Goal: Task Accomplishment & Management: Use online tool/utility

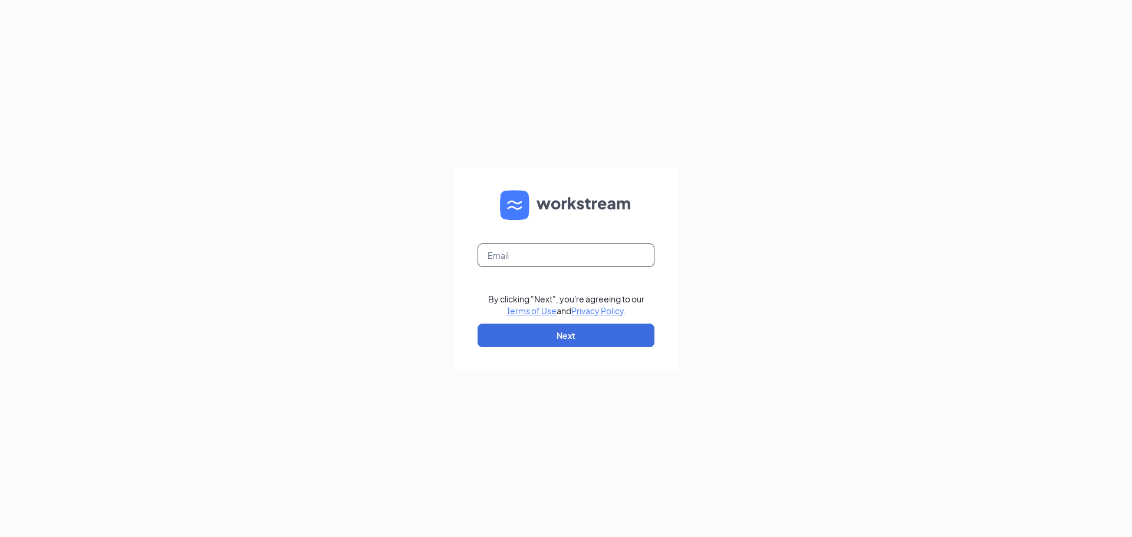
click at [496, 255] on input "text" at bounding box center [566, 255] width 177 height 24
type input "[EMAIL_ADDRESS][DEMOGRAPHIC_DATA][DOMAIN_NAME]"
click at [564, 340] on button "Next" at bounding box center [566, 336] width 177 height 24
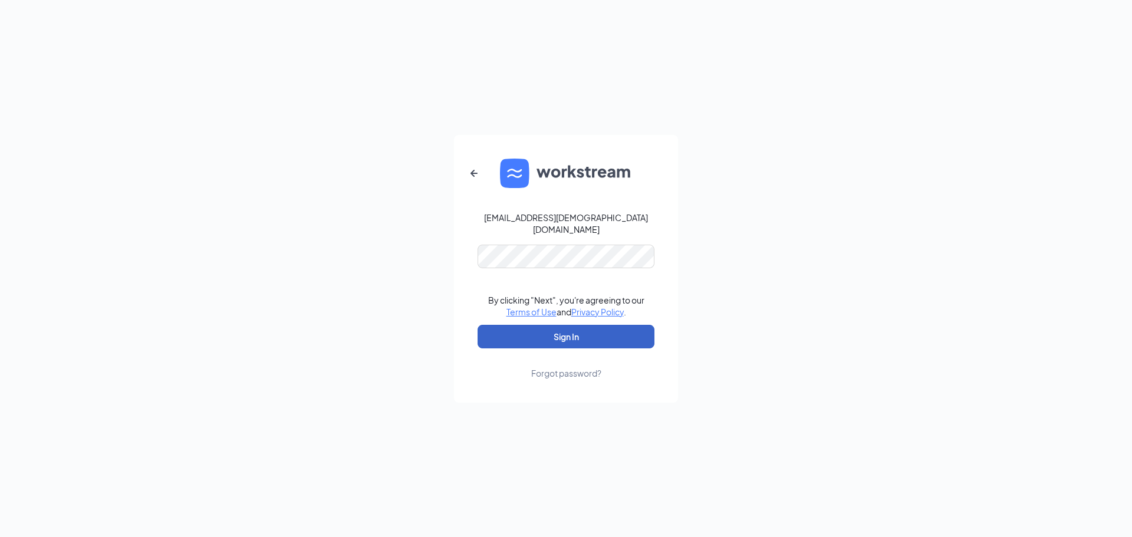
click at [595, 325] on button "Sign In" at bounding box center [566, 337] width 177 height 24
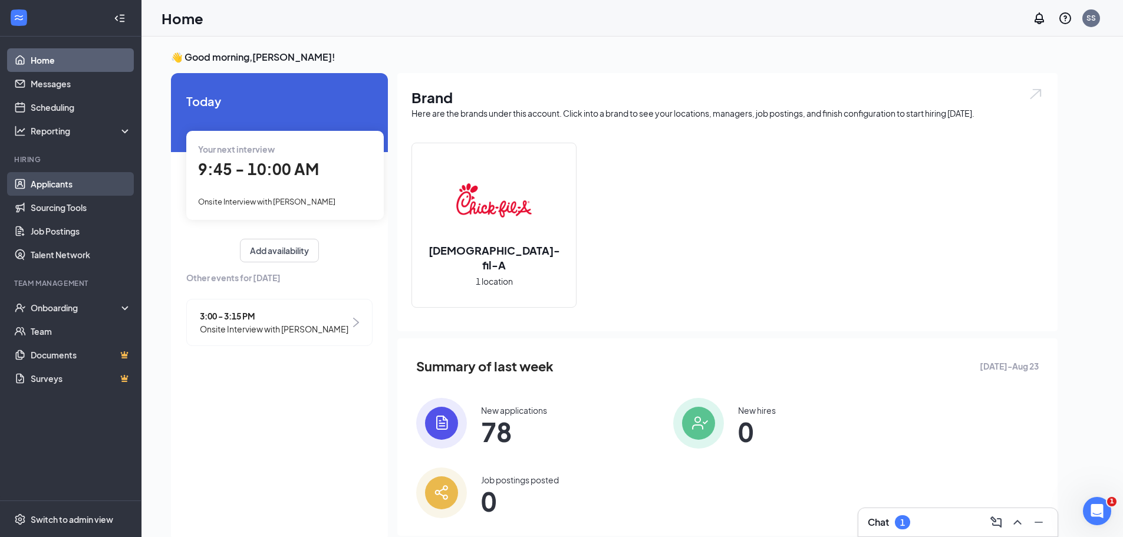
click at [89, 185] on link "Applicants" at bounding box center [81, 184] width 101 height 24
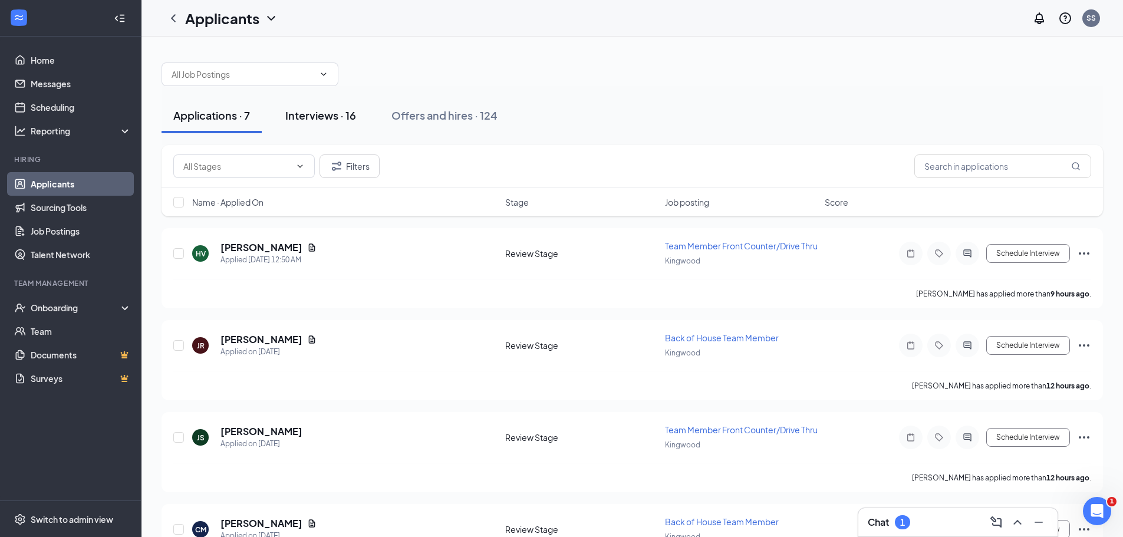
click at [325, 120] on div "Interviews · 16" at bounding box center [320, 115] width 71 height 15
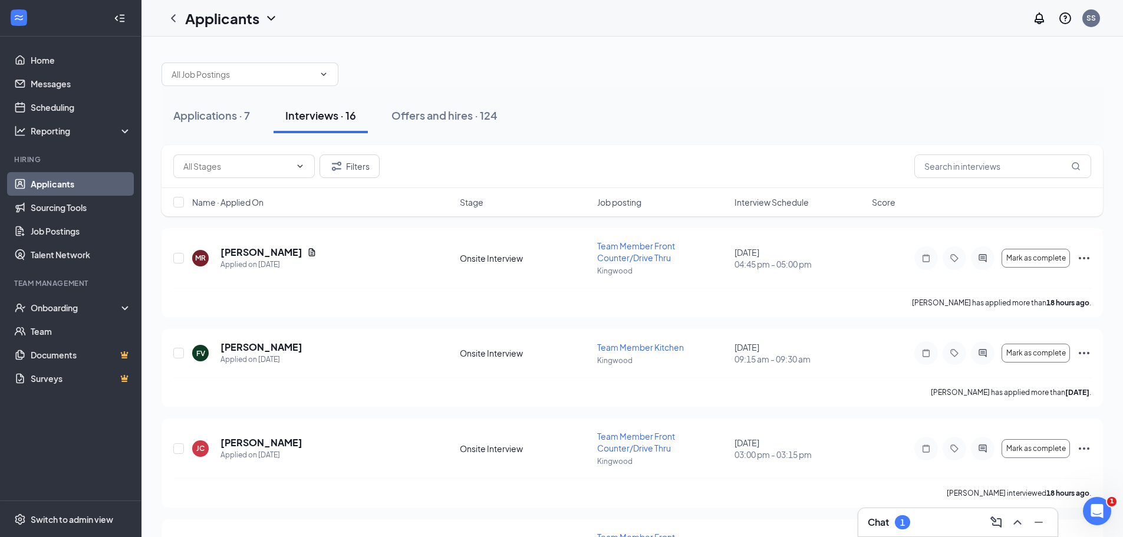
click at [641, 202] on span "Job posting" at bounding box center [619, 202] width 44 height 12
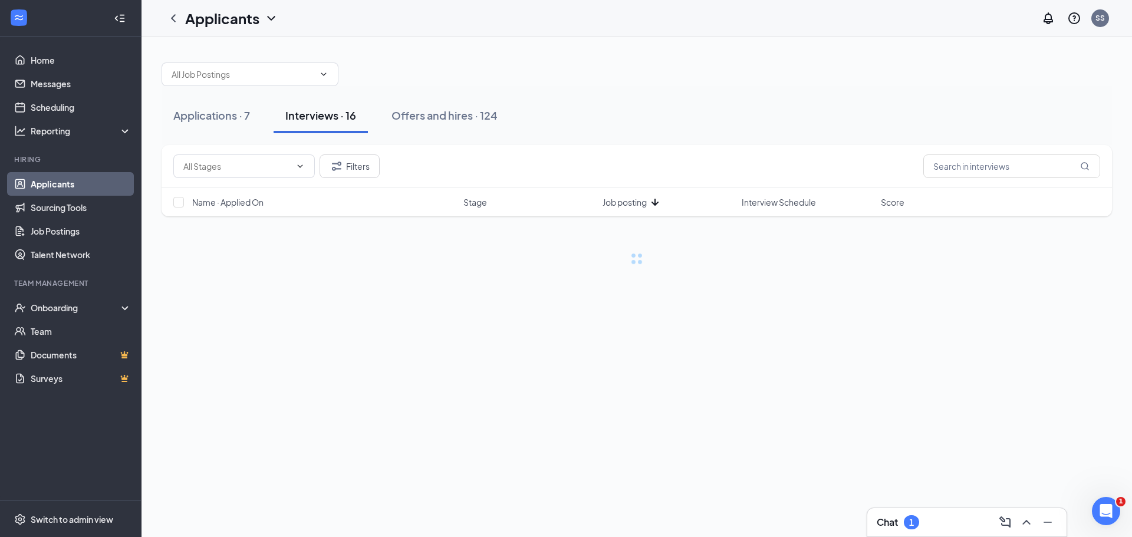
click at [642, 202] on span "Job posting" at bounding box center [625, 202] width 44 height 12
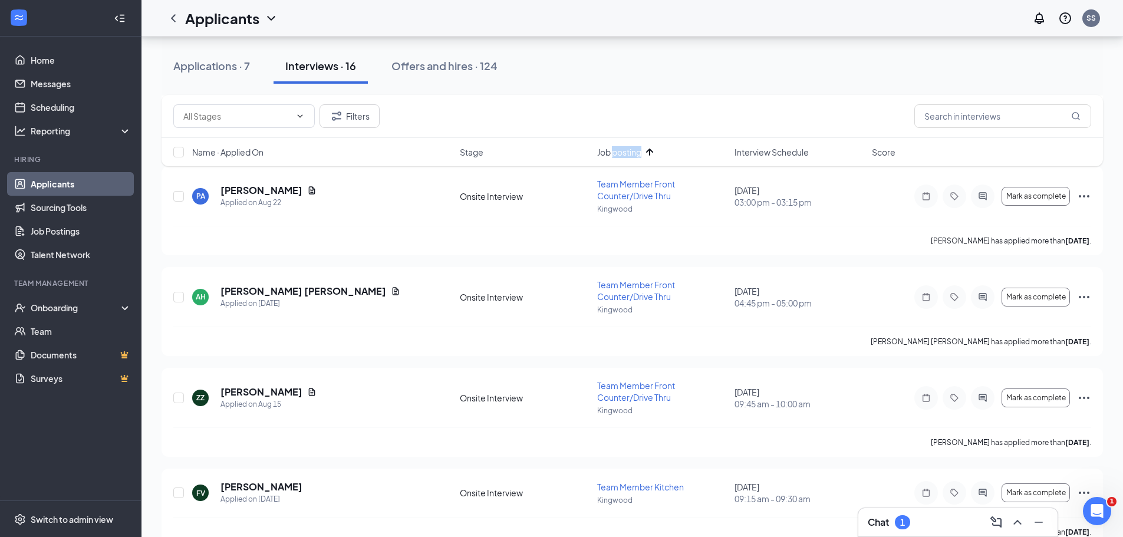
scroll to position [1262, 0]
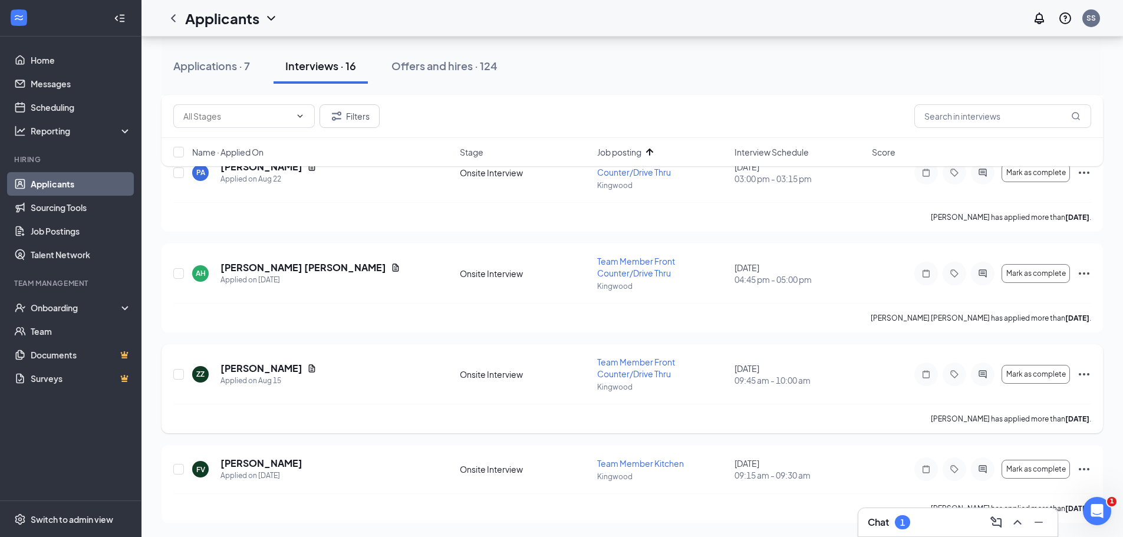
click at [1079, 373] on icon "Ellipses" at bounding box center [1084, 374] width 14 height 14
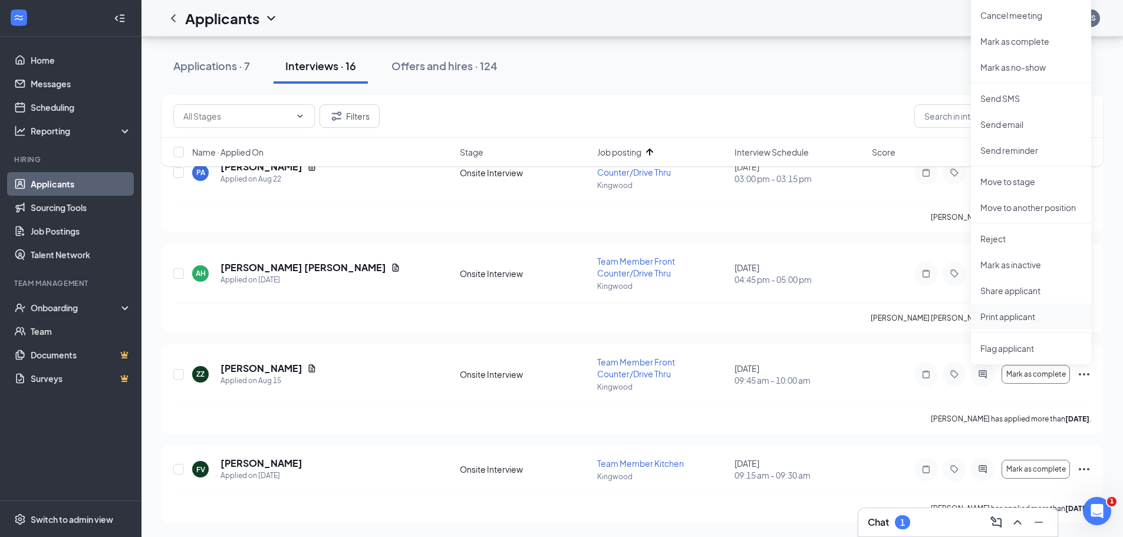
click at [1007, 315] on p "Print applicant" at bounding box center [1030, 317] width 101 height 12
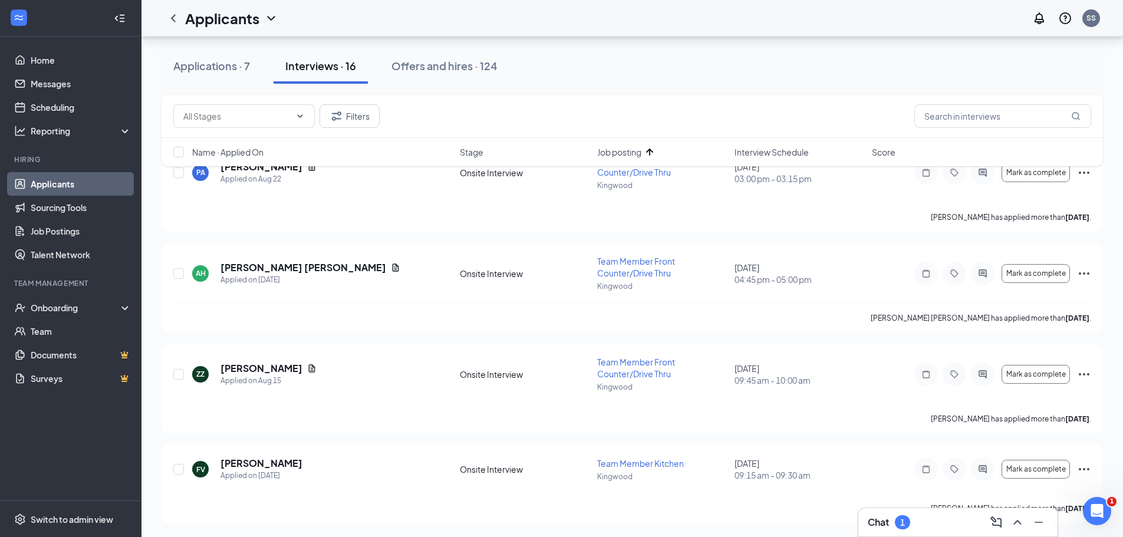
click at [905, 525] on div "1" at bounding box center [902, 523] width 5 height 10
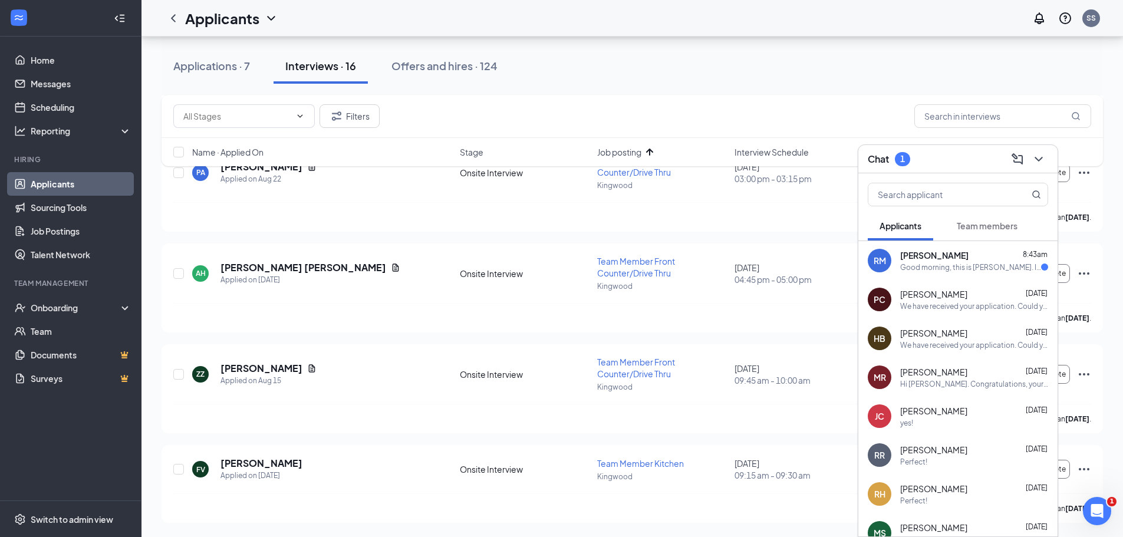
click at [924, 268] on div "Good morning, this is Reagan McKinney. I have an interview at 9. Is there anywa…" at bounding box center [970, 267] width 141 height 10
